Goal: Task Accomplishment & Management: Use online tool/utility

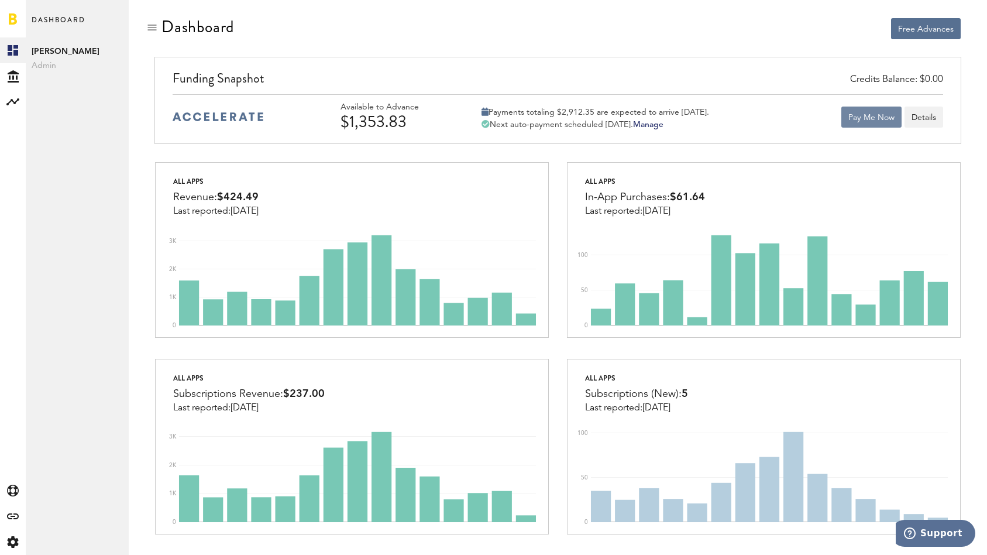
click at [851, 123] on button "Pay Me Now" at bounding box center [872, 117] width 60 height 21
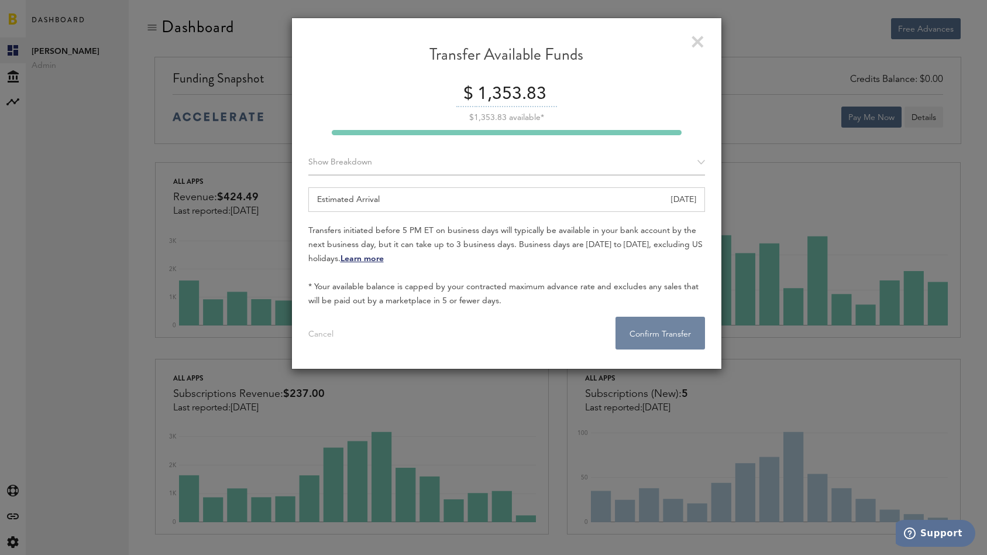
click at [692, 335] on button "Confirm Transfer . . ." at bounding box center [661, 333] width 90 height 33
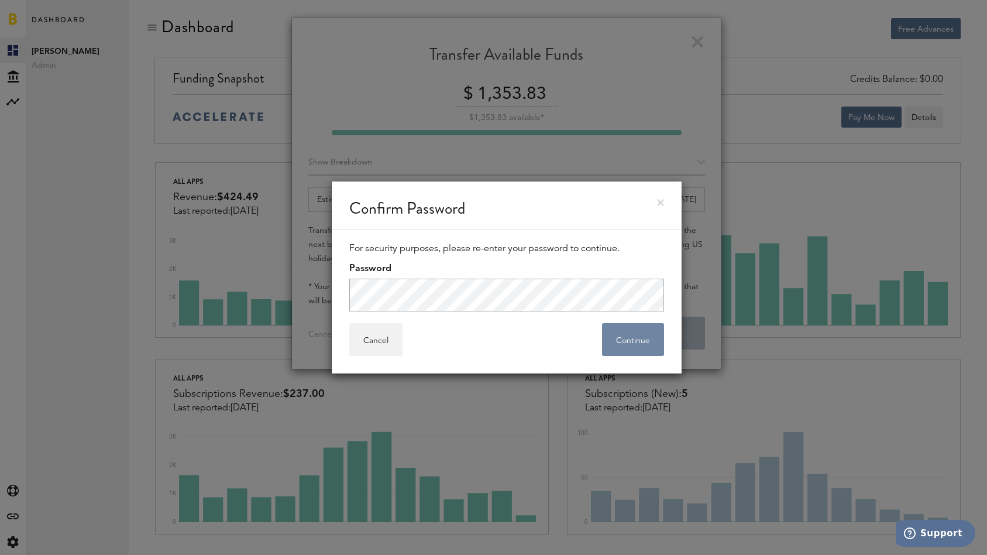
click at [635, 331] on button "Continue" at bounding box center [633, 339] width 62 height 33
